Goal: Task Accomplishment & Management: Use online tool/utility

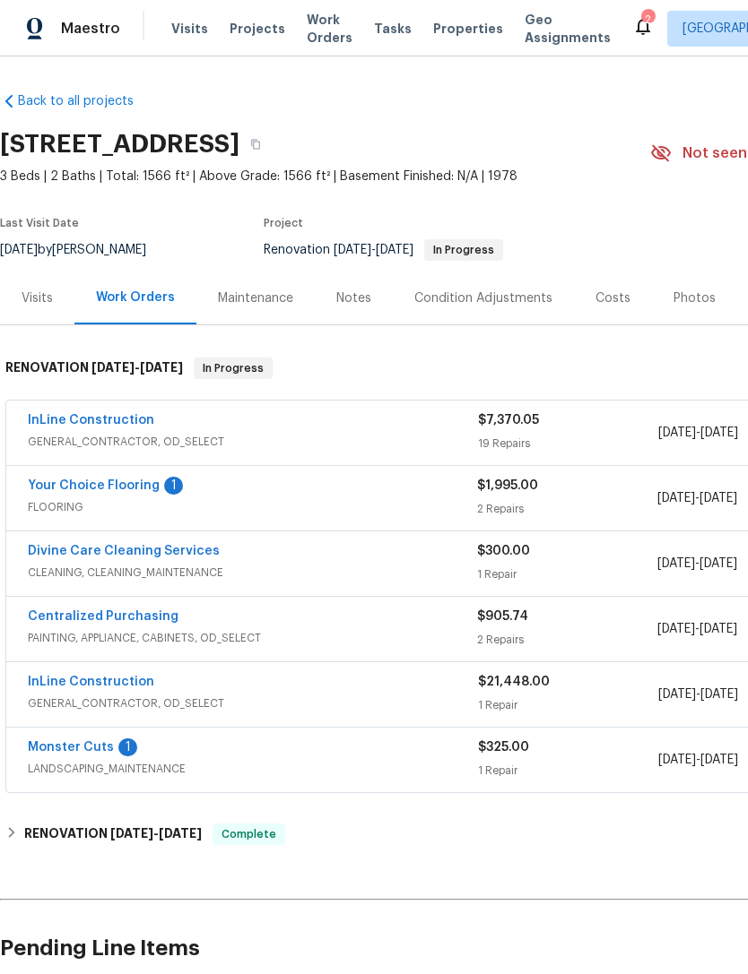
click at [51, 484] on link "Your Choice Flooring" at bounding box center [94, 486] width 132 height 13
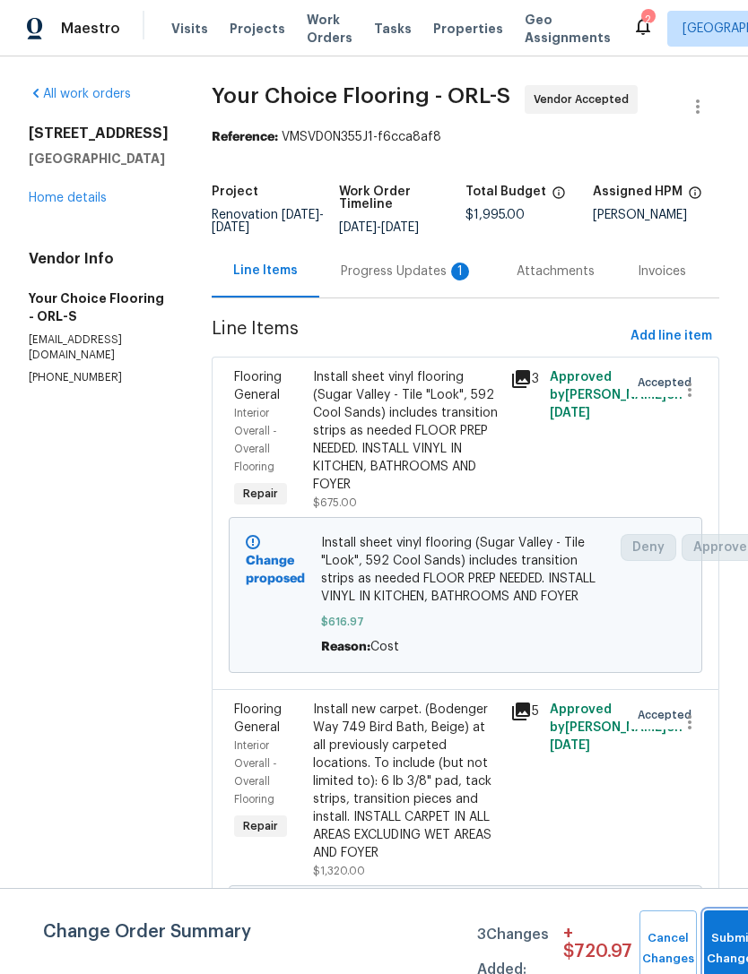
click at [713, 942] on button "Submit Changes" at bounding box center [732, 949] width 57 height 77
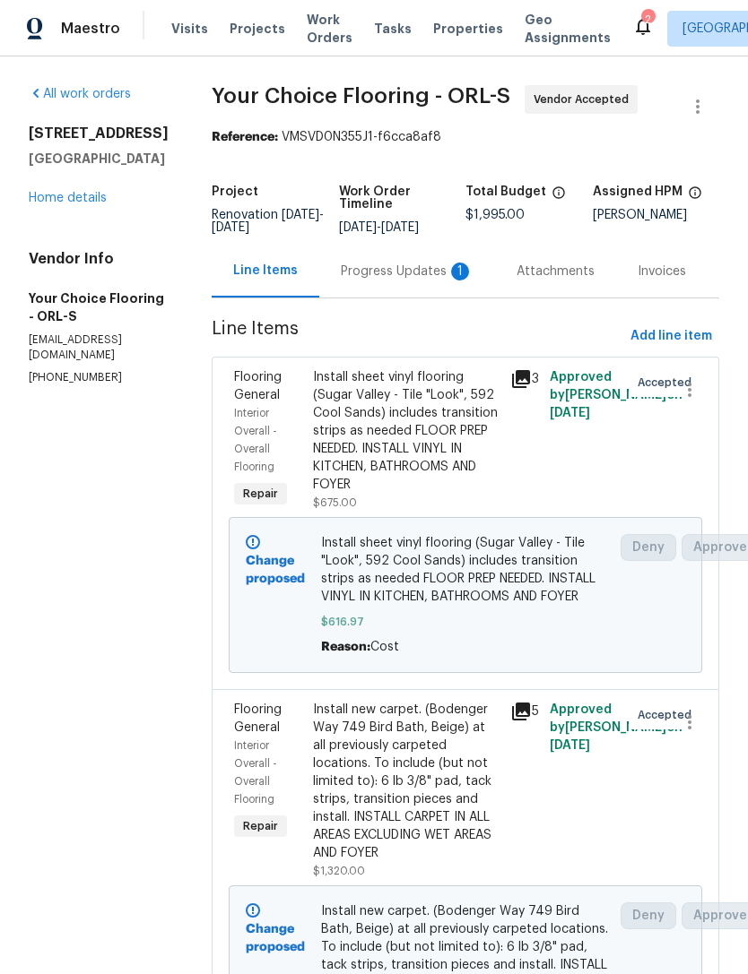
click at [56, 192] on link "Home details" at bounding box center [68, 198] width 78 height 13
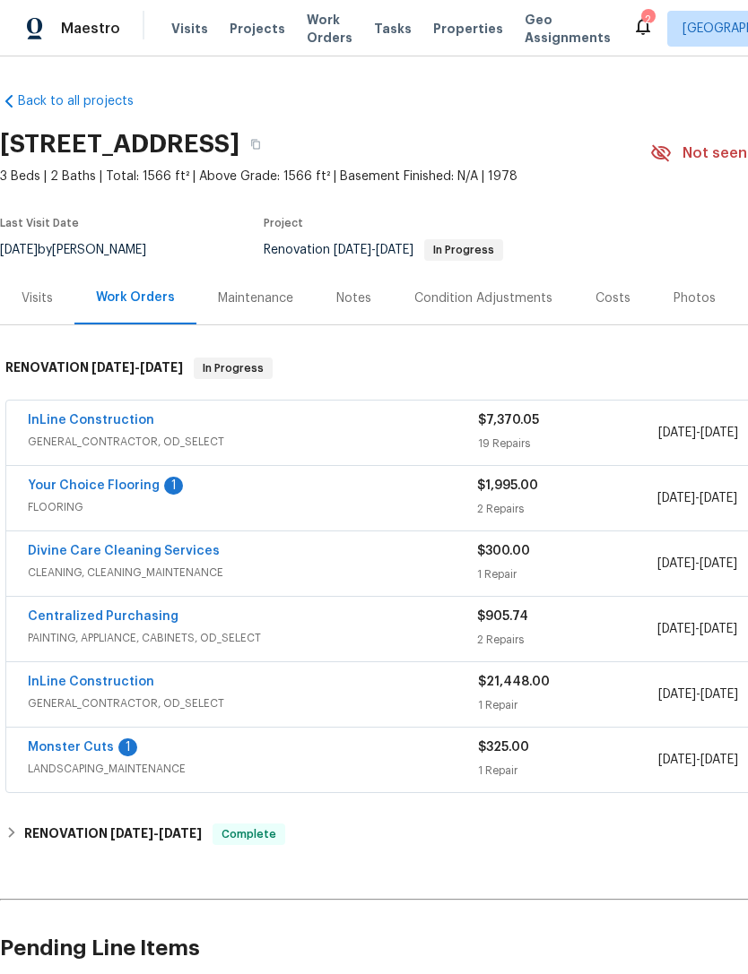
click at [438, 33] on span "Properties" at bounding box center [468, 29] width 70 height 18
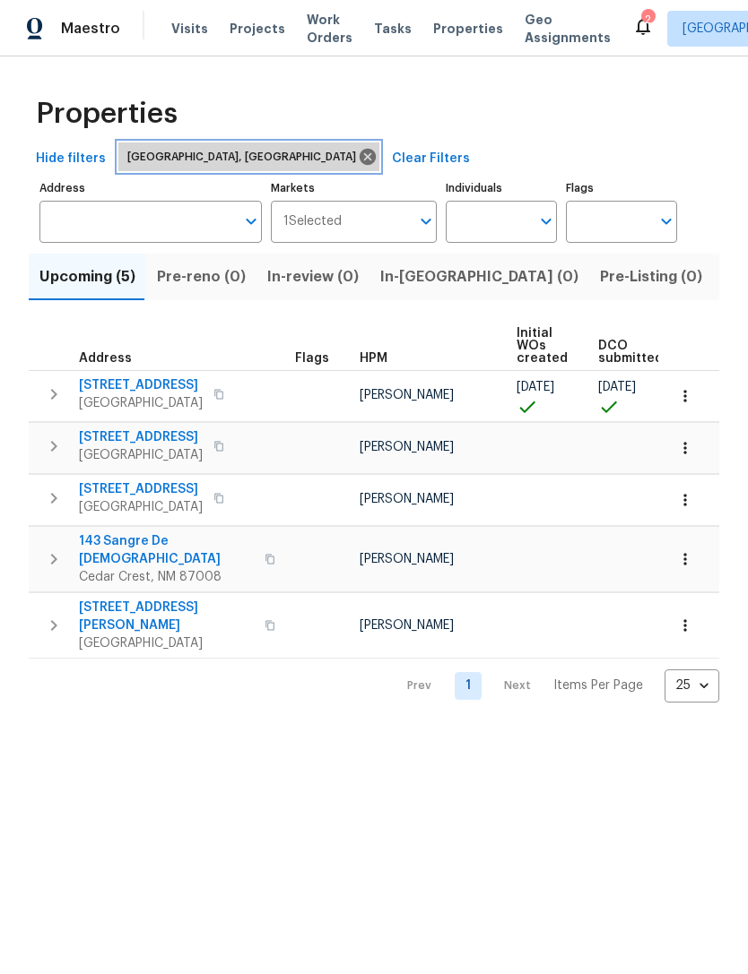
click at [358, 154] on icon at bounding box center [368, 157] width 20 height 20
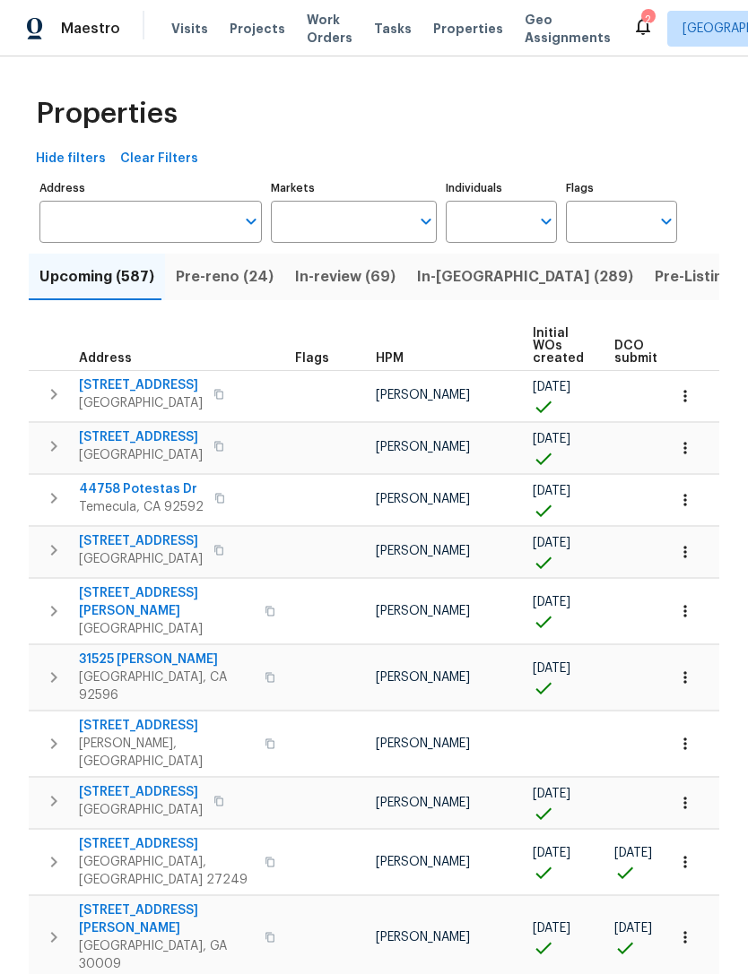
click at [468, 221] on input "Individuals" at bounding box center [487, 222] width 84 height 42
type input "carl"
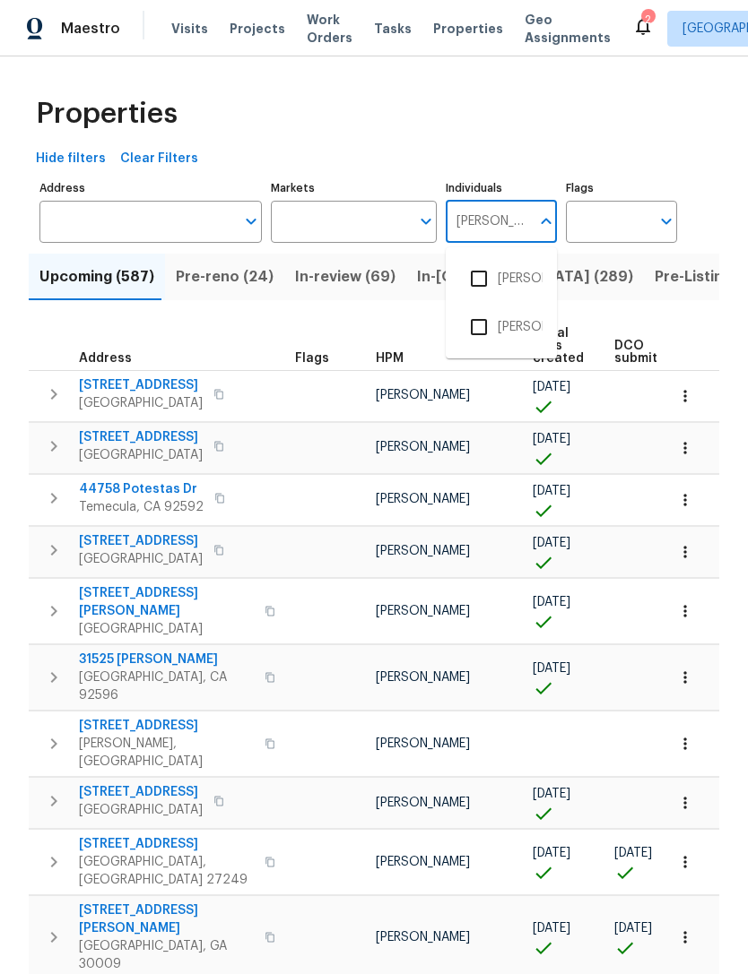
click at [481, 280] on input "checkbox" at bounding box center [479, 279] width 38 height 38
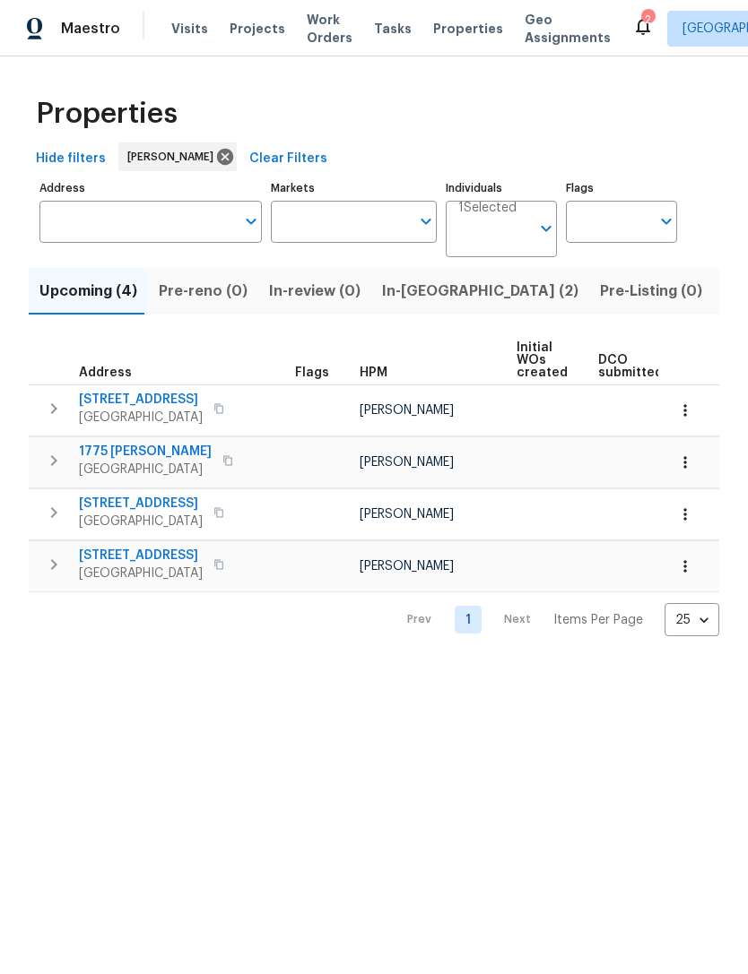
click at [382, 290] on span "In-reno (2)" at bounding box center [480, 291] width 196 height 25
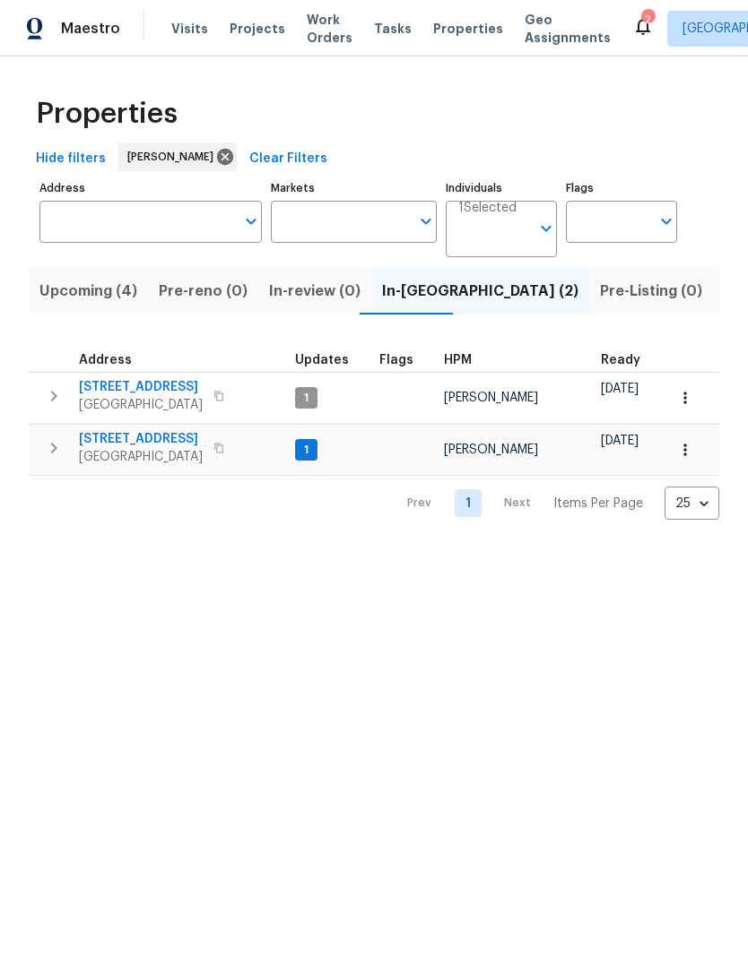
click at [100, 445] on span "[STREET_ADDRESS]" at bounding box center [141, 439] width 124 height 18
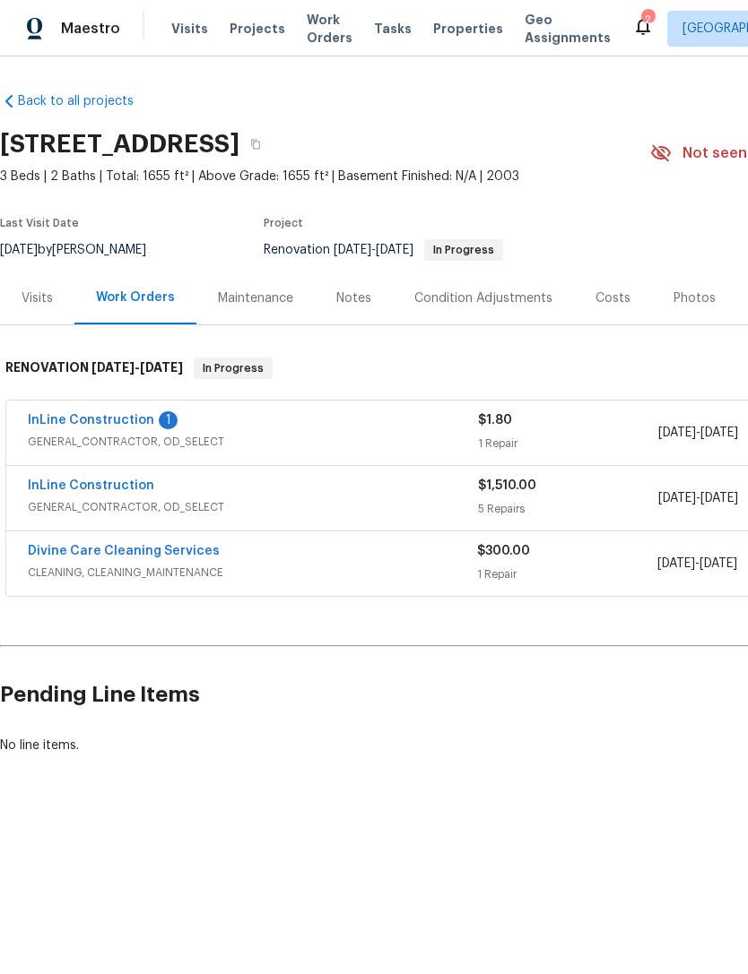
click at [57, 422] on link "InLine Construction" at bounding box center [91, 420] width 126 height 13
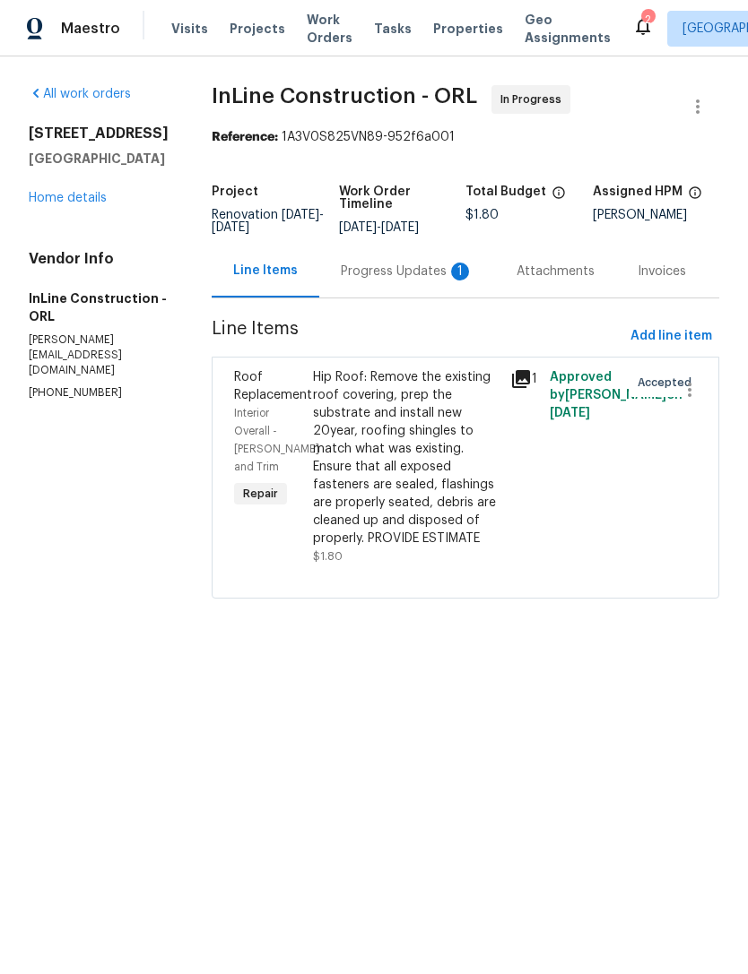
click at [439, 280] on div "Progress Updates 1" at bounding box center [407, 272] width 133 height 18
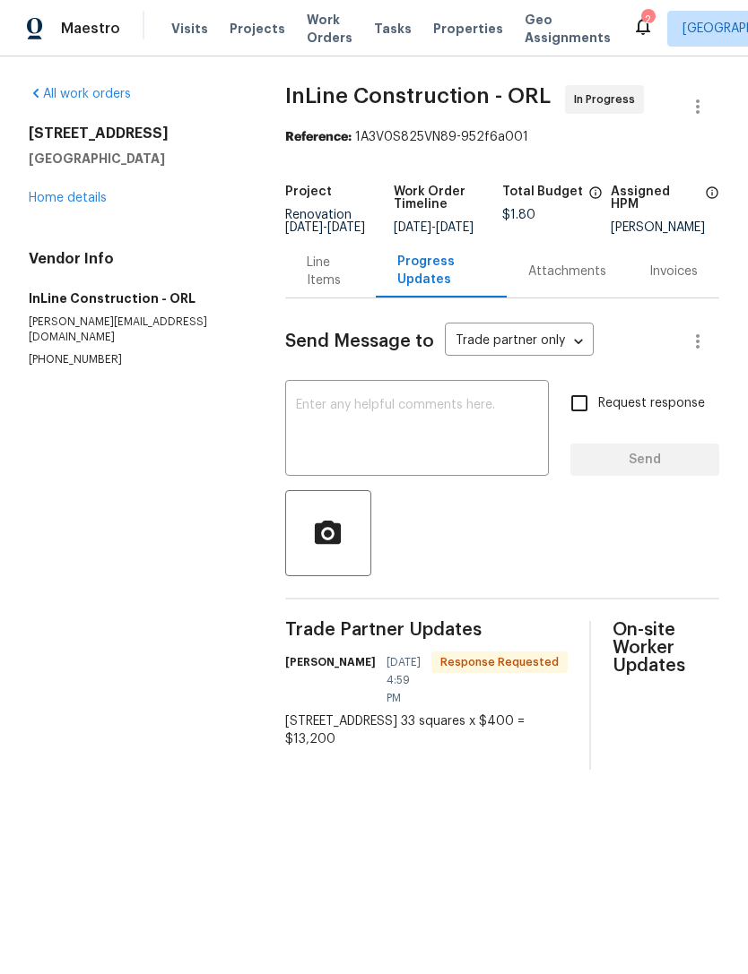
click at [307, 288] on div "Line Items" at bounding box center [331, 272] width 48 height 36
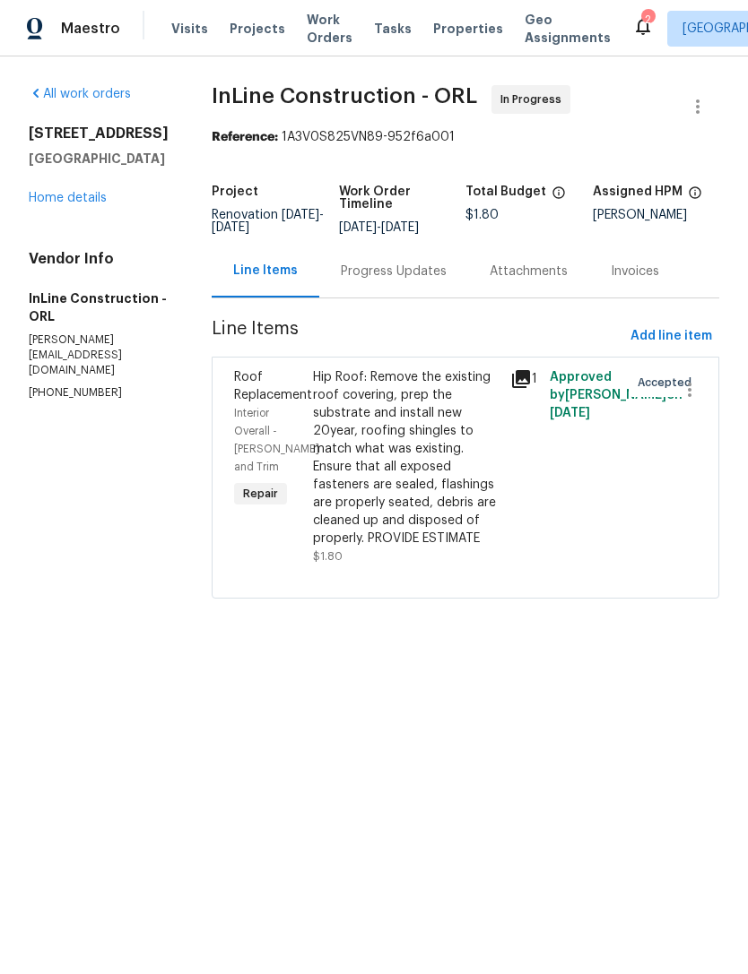
click at [447, 439] on div "Hip Roof: Remove the existing roof covering, prep the substrate and install new…" at bounding box center [406, 457] width 186 height 179
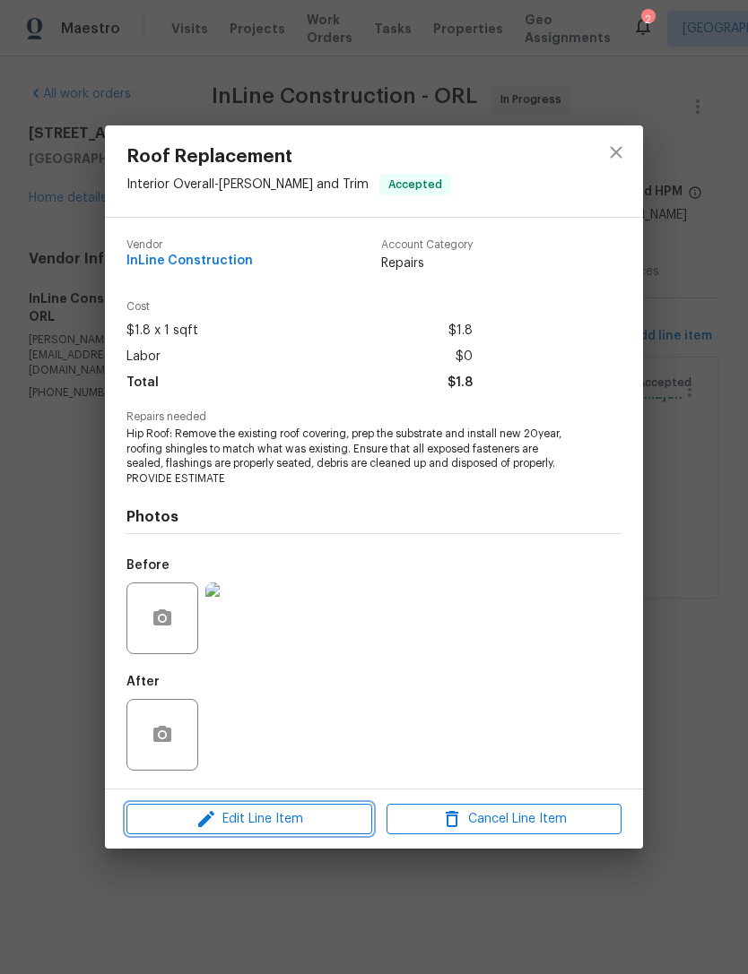
click at [308, 818] on span "Edit Line Item" at bounding box center [249, 820] width 235 height 22
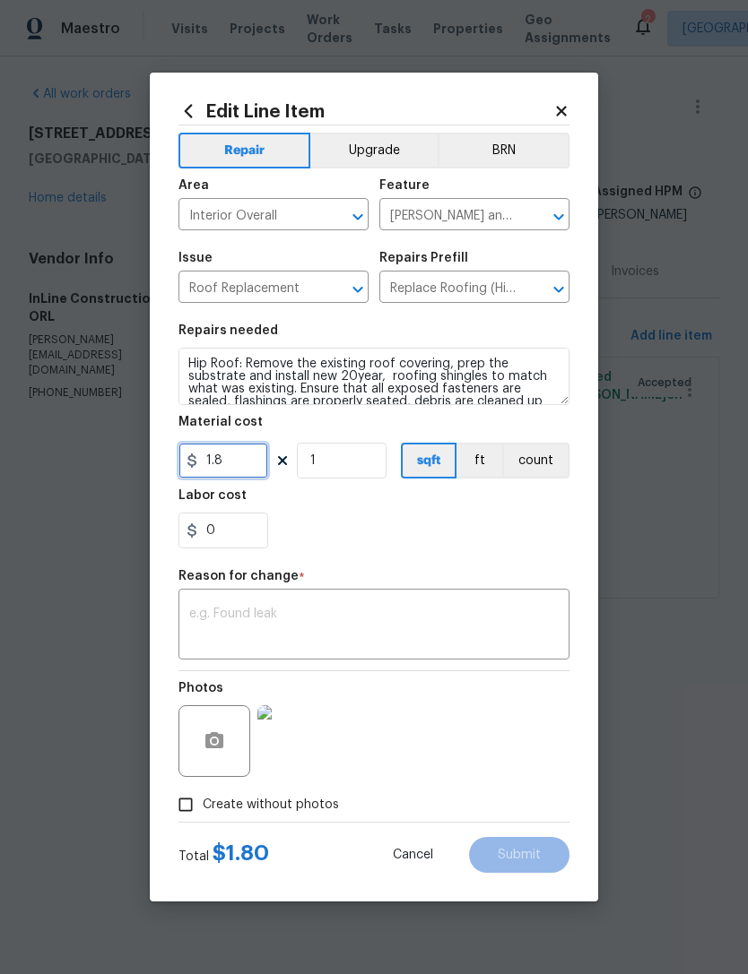
click at [255, 461] on input "1.8" at bounding box center [223, 461] width 90 height 36
click at [254, 460] on input "1.8" at bounding box center [223, 461] width 90 height 36
type input "13200"
click at [525, 621] on figure "Reason for change * x ​" at bounding box center [373, 615] width 391 height 90
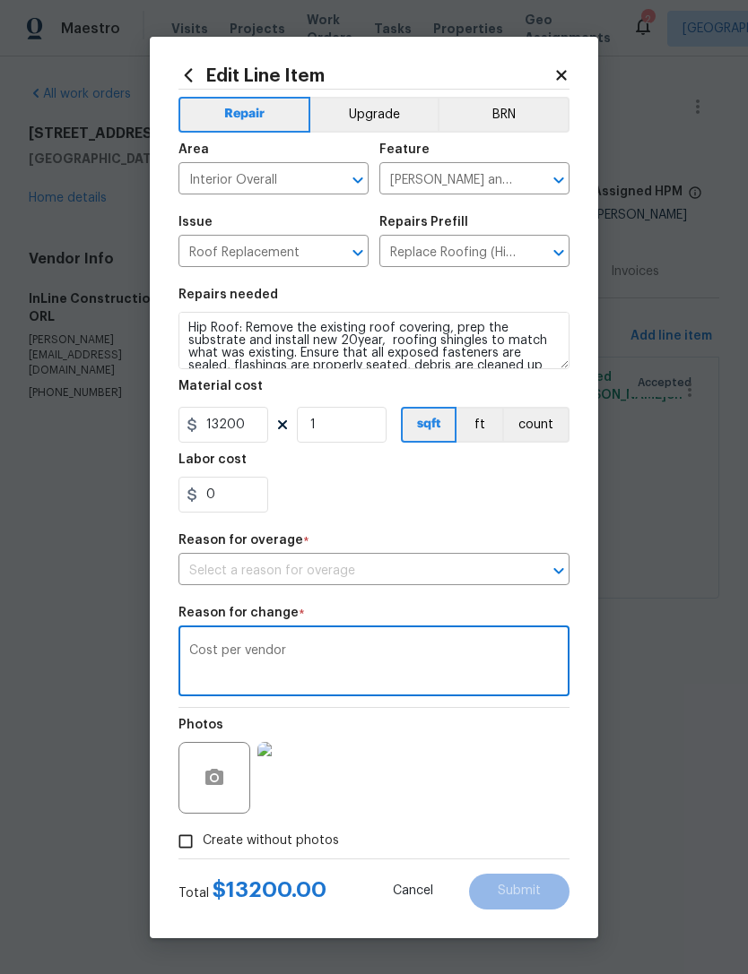
type textarea "Cost per vendor"
click at [530, 800] on div "Photos" at bounding box center [373, 766] width 391 height 117
click at [548, 768] on div "Photos" at bounding box center [373, 766] width 391 height 117
click at [549, 571] on icon "Open" at bounding box center [559, 571] width 22 height 22
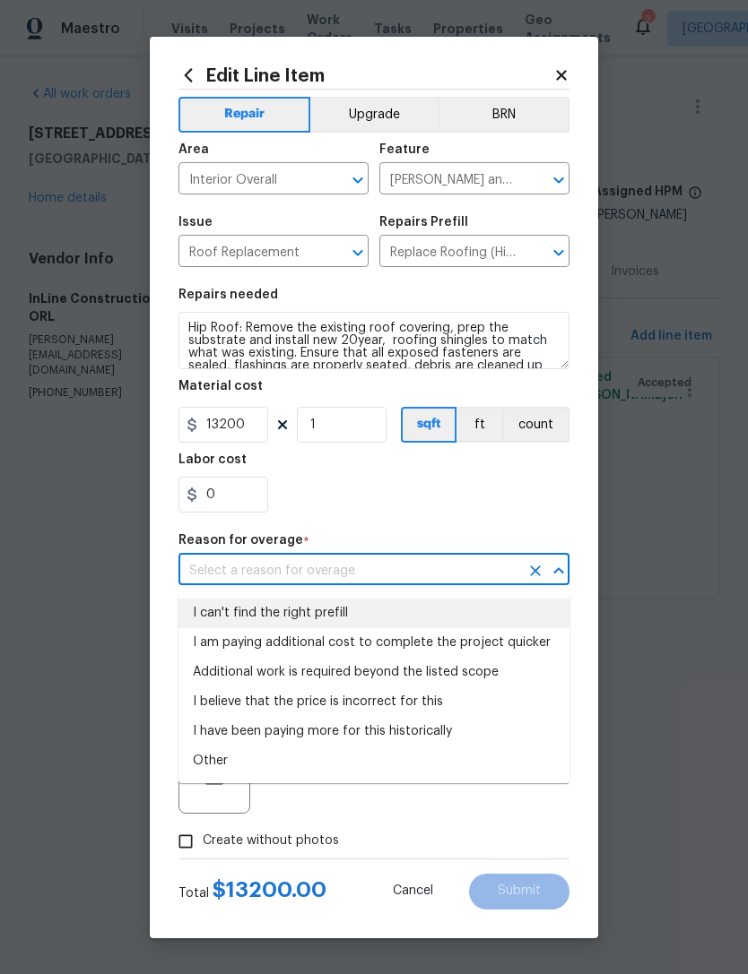
click at [522, 609] on li "I can't find the right prefill" at bounding box center [373, 614] width 391 height 30
type input "I can't find the right prefill"
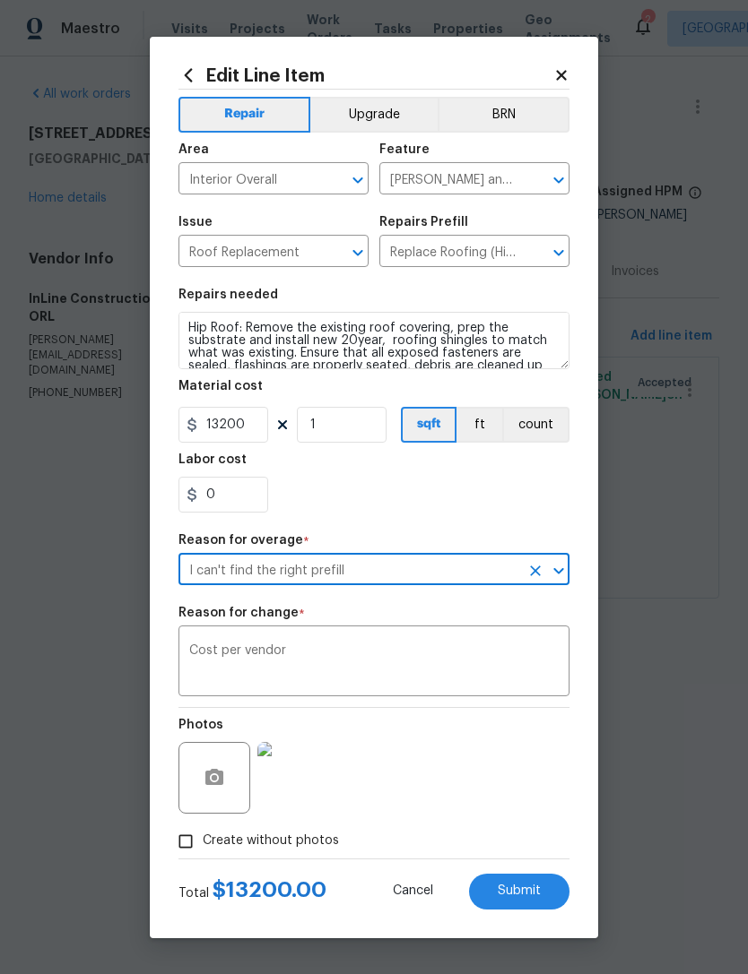
click at [551, 506] on div "0" at bounding box center [373, 495] width 391 height 36
click at [537, 887] on span "Submit" at bounding box center [518, 891] width 43 height 13
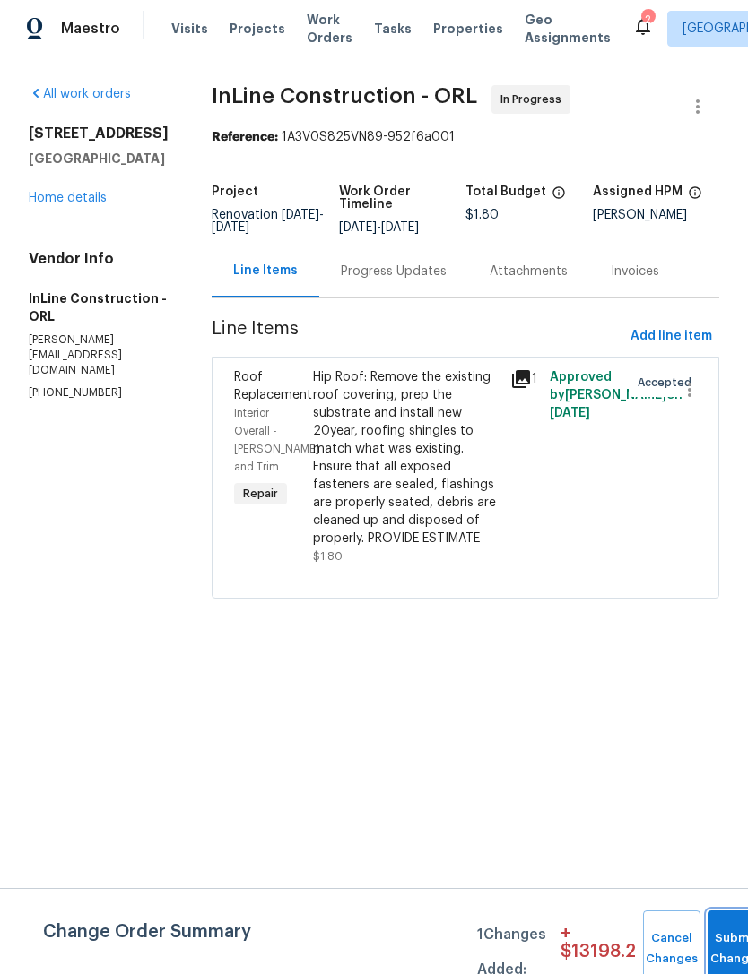
click at [724, 931] on button "Submit Changes" at bounding box center [735, 949] width 57 height 77
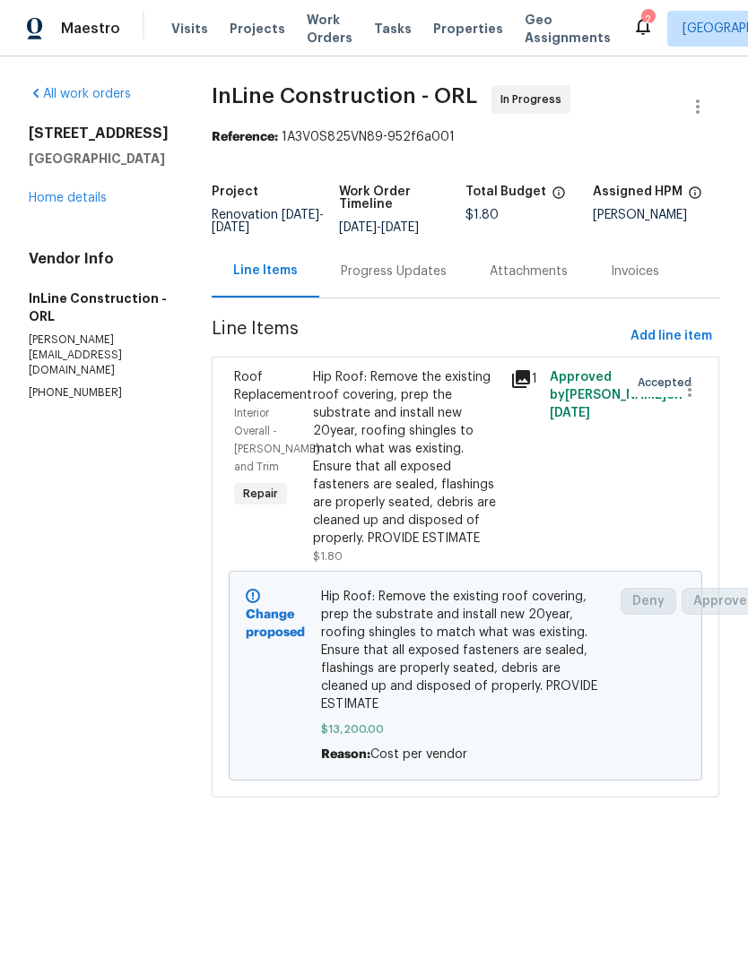
click at [45, 204] on link "Home details" at bounding box center [68, 198] width 78 height 13
